Goal: Find specific page/section: Find specific page/section

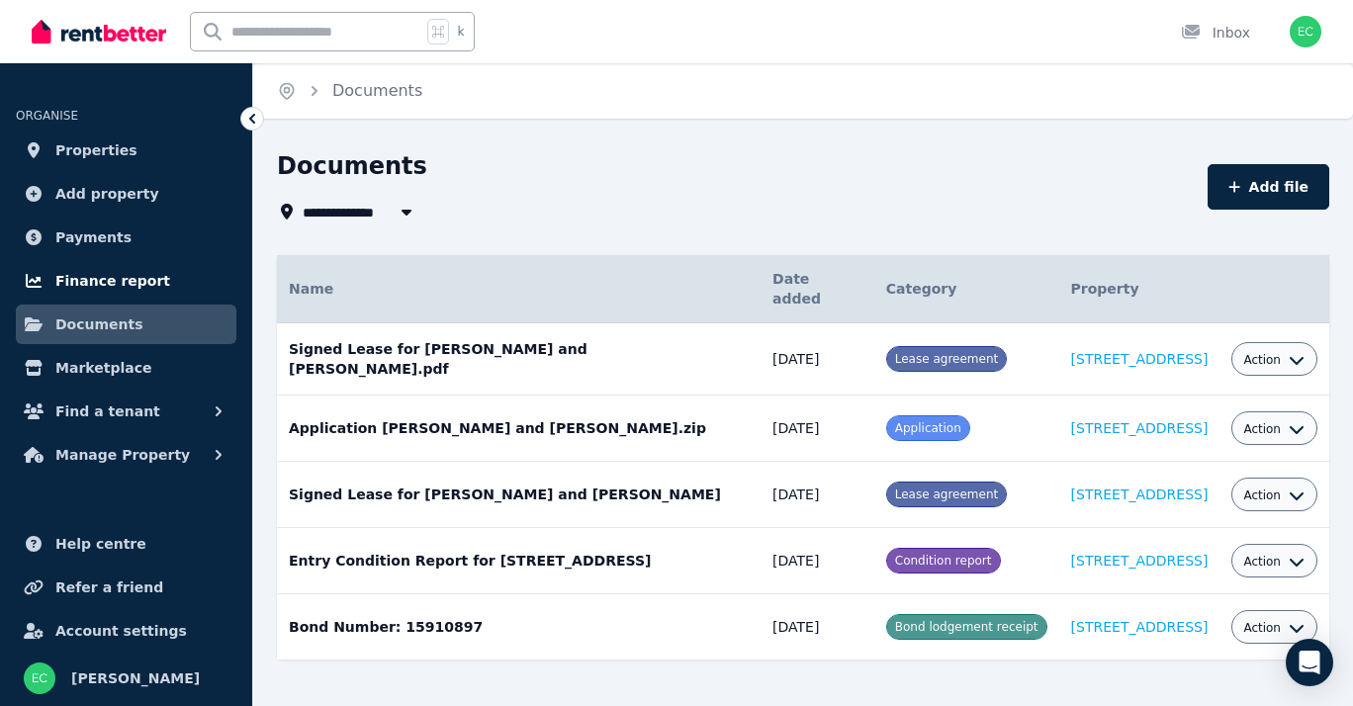
click at [113, 290] on span "Finance report" at bounding box center [112, 281] width 115 height 24
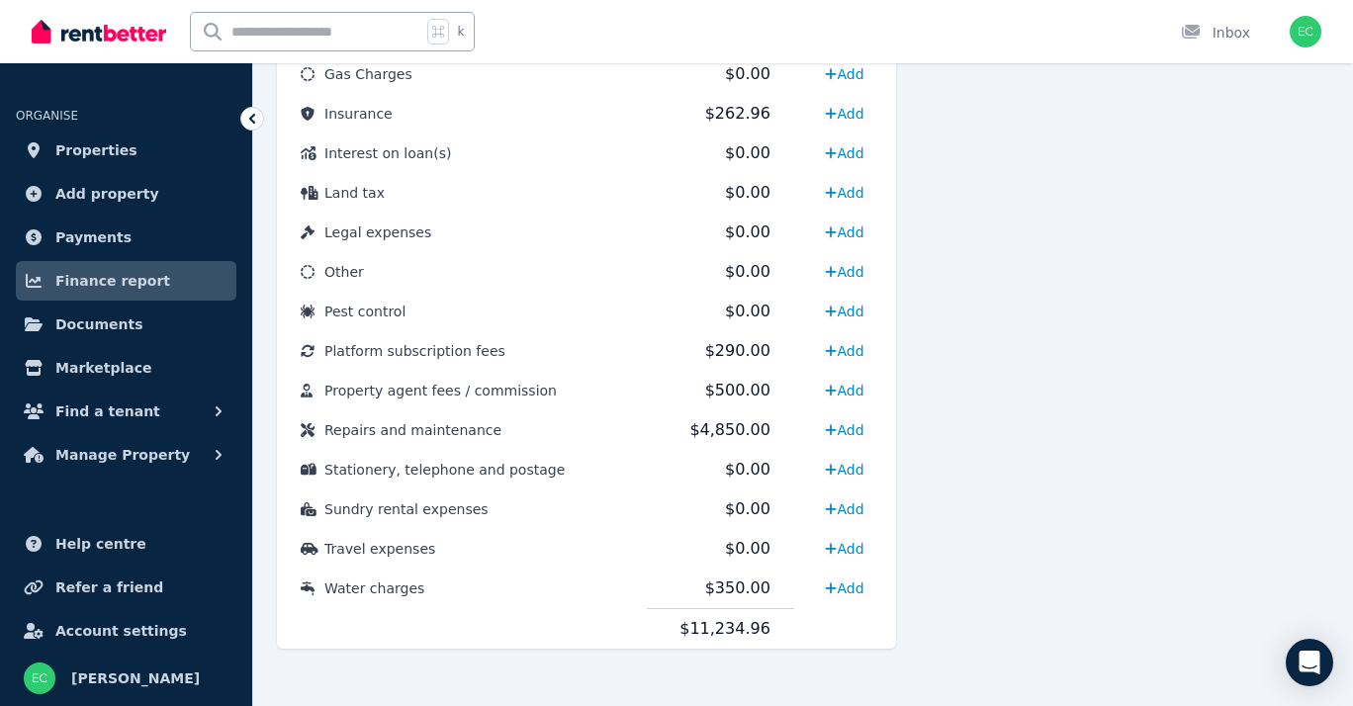
scroll to position [1026, 0]
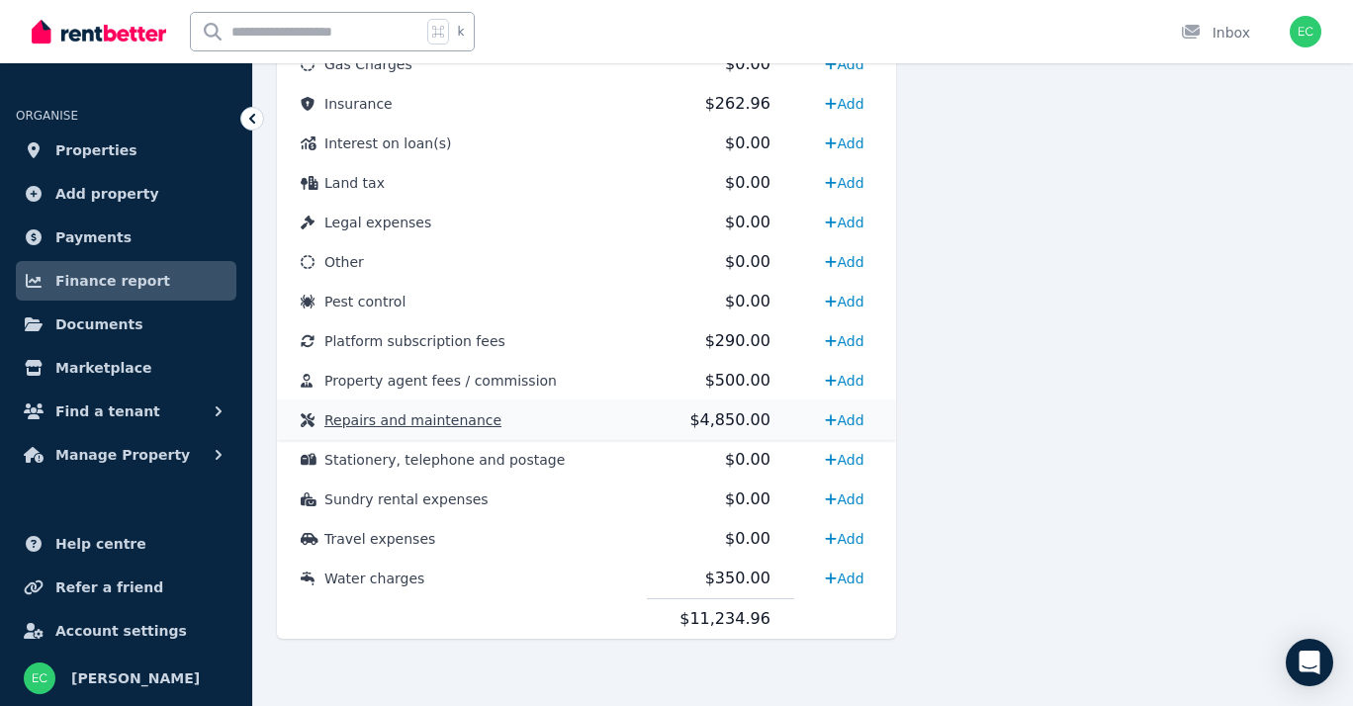
click at [429, 420] on span "Repairs and maintenance" at bounding box center [412, 421] width 177 height 16
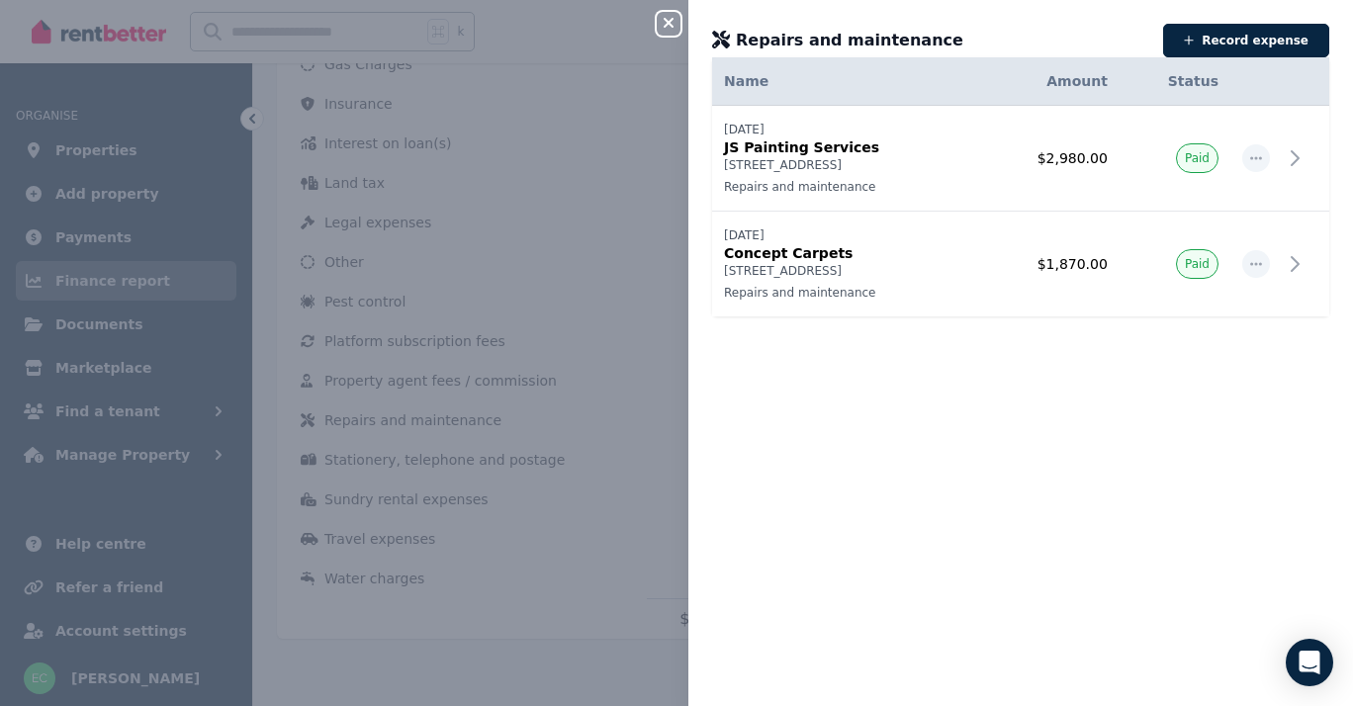
click at [66, 285] on div "Close panel Repairs and maintenance Record expense Date Name Address Category A…" at bounding box center [676, 353] width 1353 height 706
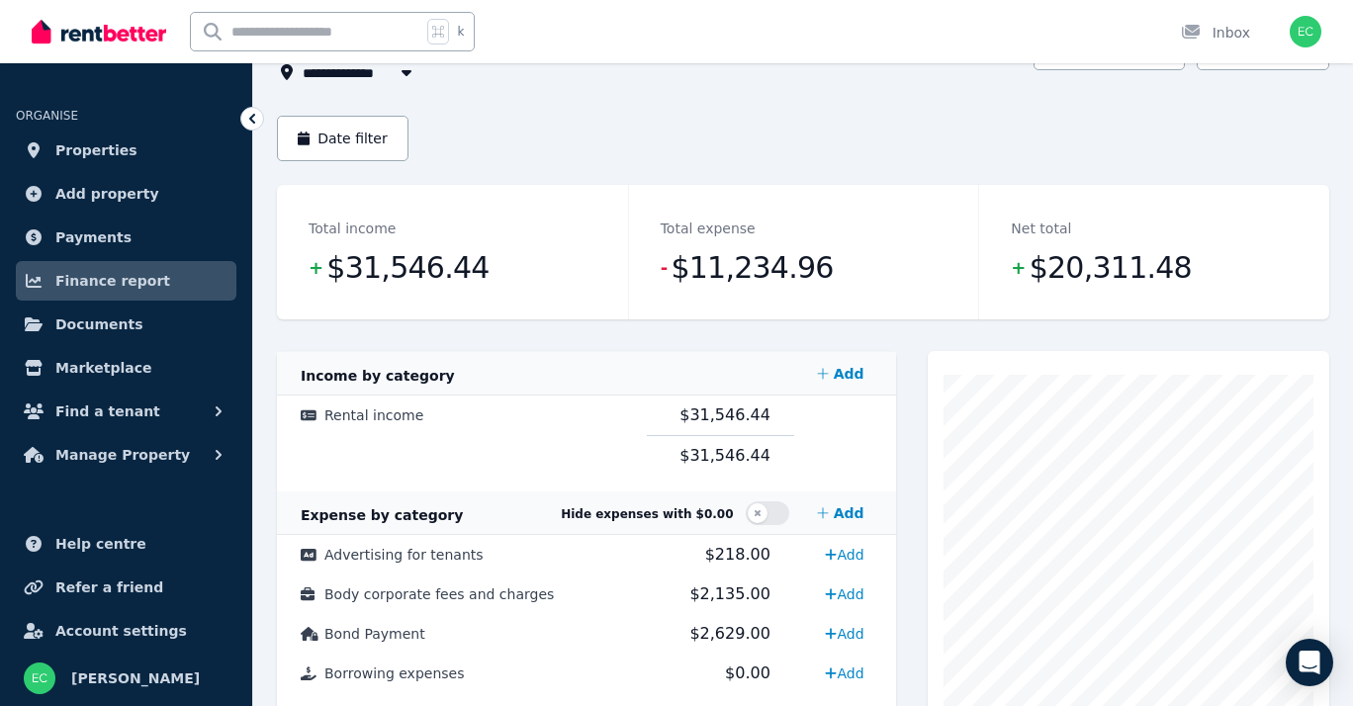
scroll to position [0, 0]
